Goal: Task Accomplishment & Management: Manage account settings

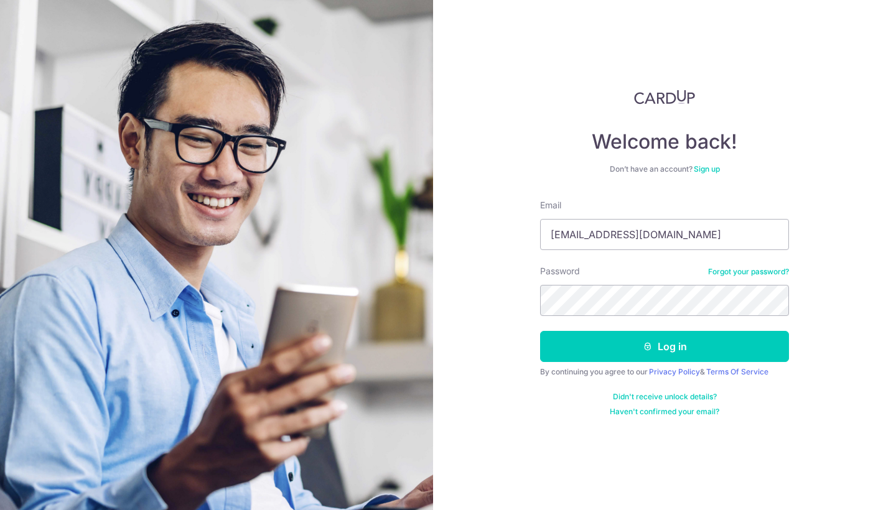
type input "orders@soicoco.com"
click at [665, 347] on button "Log in" at bounding box center [664, 346] width 249 height 31
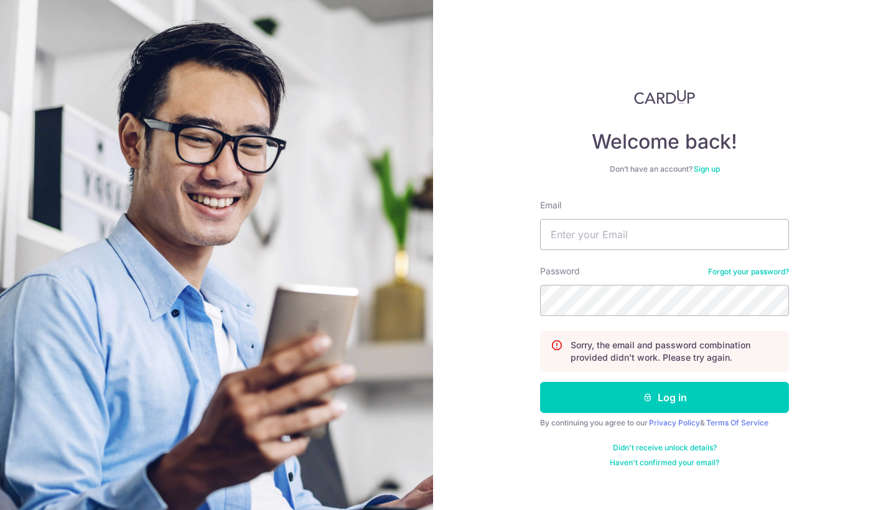
click at [742, 274] on link "Forgot your password?" at bounding box center [748, 272] width 81 height 10
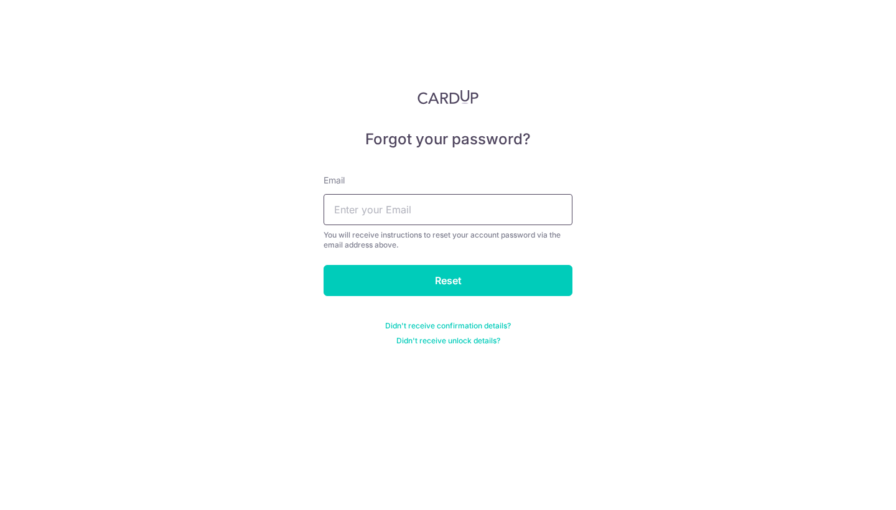
click at [447, 205] on input "text" at bounding box center [448, 209] width 249 height 31
type input "orders@soicoco.com"
click at [448, 281] on input "Reset" at bounding box center [448, 280] width 249 height 31
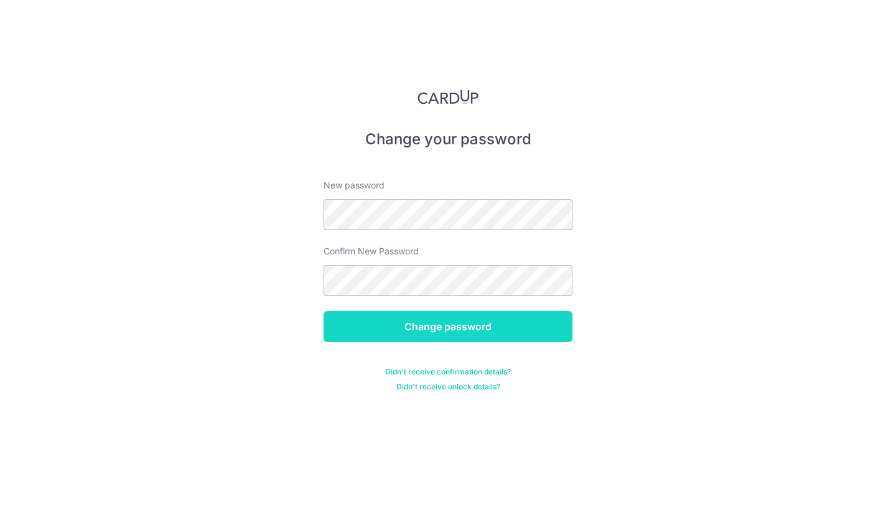
click at [414, 312] on input "Change password" at bounding box center [448, 326] width 249 height 31
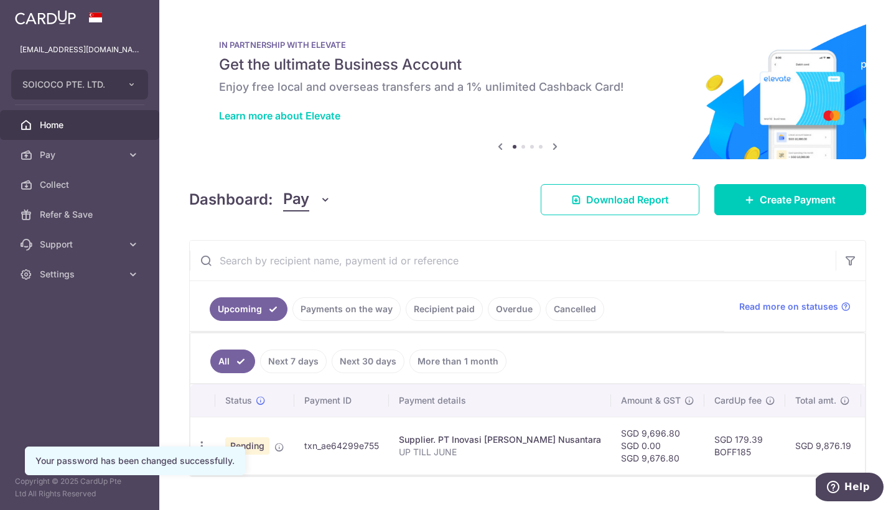
scroll to position [30, 0]
